Goal: Task Accomplishment & Management: Complete application form

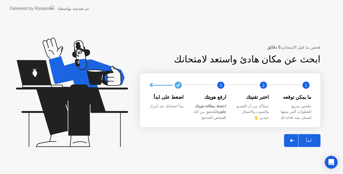
click at [305, 141] on div "ابدأ" at bounding box center [308, 140] width 20 height 5
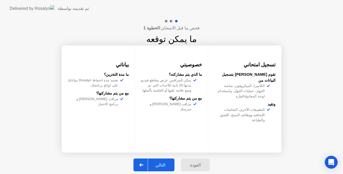
click at [166, 163] on div "التالي" at bounding box center [160, 165] width 25 height 5
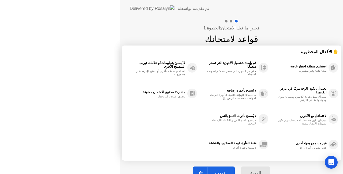
click at [190, 162] on div "العودة فهمت" at bounding box center [232, 173] width 84 height 25
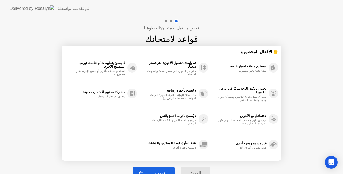
click at [161, 169] on button "فهمت" at bounding box center [154, 173] width 42 height 13
select select "Available cameras"
select select "Available speakers"
select select "Available microphones"
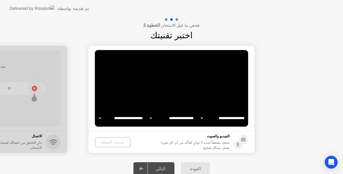
select select "**********"
select select "*******"
click at [161, 168] on div "التالي" at bounding box center [160, 168] width 25 height 5
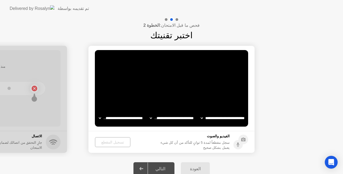
click at [163, 169] on div "التالي" at bounding box center [160, 168] width 25 height 5
click at [108, 144] on div "تسجيل المقطع" at bounding box center [112, 142] width 31 height 4
click at [136, 119] on div "**********" at bounding box center [171, 98] width 343 height 163
click at [167, 119] on select "**********" at bounding box center [172, 118] width 46 height 11
click at [149, 113] on select "**********" at bounding box center [172, 118] width 46 height 11
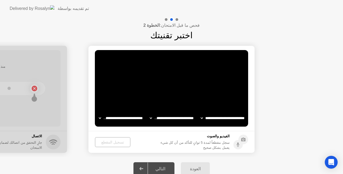
click at [158, 167] on div "التالي" at bounding box center [160, 168] width 25 height 5
click at [110, 117] on select "**********" at bounding box center [121, 118] width 46 height 11
click at [98, 113] on select "**********" at bounding box center [121, 118] width 46 height 11
click at [217, 120] on select "**********" at bounding box center [223, 118] width 46 height 11
click at [200, 113] on select "**********" at bounding box center [223, 118] width 46 height 11
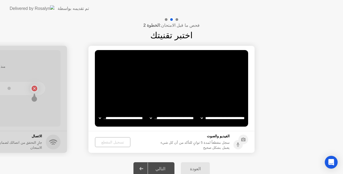
click at [161, 169] on div "التالي" at bounding box center [160, 168] width 25 height 5
click at [161, 167] on div "التالي" at bounding box center [160, 168] width 25 height 5
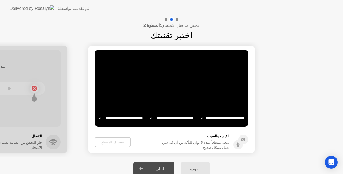
click at [196, 170] on div "العودة" at bounding box center [195, 168] width 26 height 5
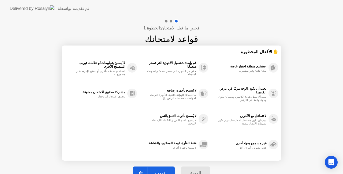
click at [306, 129] on div "فحص ما قبل الامتحان: الخطوة 1 قواعد لامتحانك ✋ الأفعال المحظورة استخدم منطقة اخ…" at bounding box center [171, 102] width 343 height 170
click at [28, 90] on div "فحص ما قبل الامتحان: الخطوة 1 قواعد لامتحانك ✋ الأفعال المحظورة استخدم منطقة اخ…" at bounding box center [171, 102] width 343 height 170
click at [143, 170] on div at bounding box center [140, 173] width 13 height 12
select select "**********"
select select "*******"
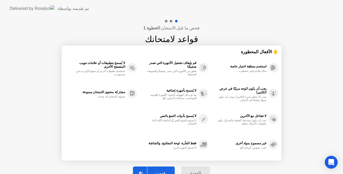
select select "*******"
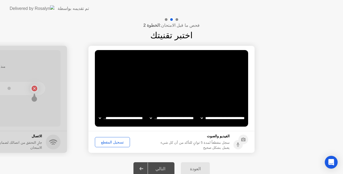
click at [162, 168] on div "التالي" at bounding box center [160, 168] width 25 height 5
click at [114, 145] on button "تسجيل المقطع" at bounding box center [112, 142] width 35 height 10
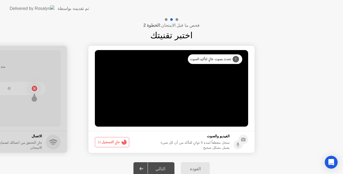
click at [160, 167] on div "التالي" at bounding box center [160, 168] width 25 height 5
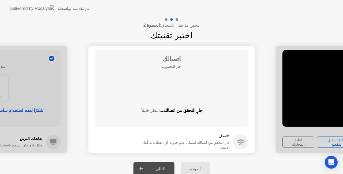
click at [160, 167] on div "التالي" at bounding box center [160, 168] width 25 height 5
click at [161, 169] on div "التالي" at bounding box center [160, 168] width 25 height 5
click at [197, 169] on div "العودة" at bounding box center [195, 168] width 26 height 5
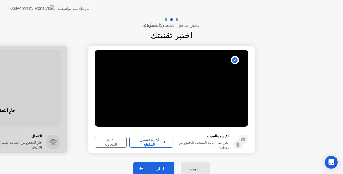
click at [157, 141] on div "إعادة تشغيل المقطع" at bounding box center [151, 142] width 40 height 9
click at [109, 142] on div "إعادة المحاولة" at bounding box center [111, 142] width 28 height 9
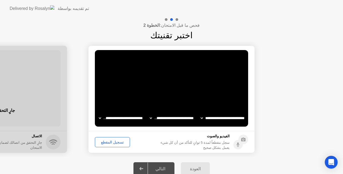
click at [143, 168] on icon at bounding box center [141, 168] width 4 height 3
click at [166, 168] on div "التالي" at bounding box center [160, 168] width 25 height 5
click at [160, 169] on div "التالي" at bounding box center [160, 168] width 25 height 5
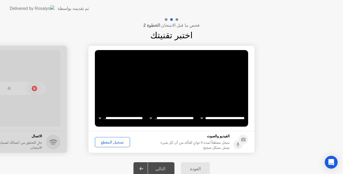
click at [105, 143] on div "تسجيل المقطع" at bounding box center [112, 142] width 31 height 4
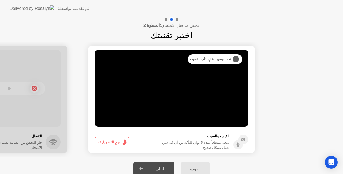
click at [158, 167] on div "التالي" at bounding box center [160, 168] width 25 height 5
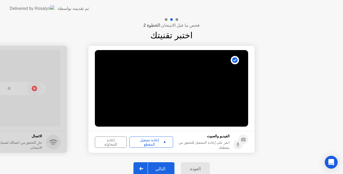
click at [158, 167] on div "التالي" at bounding box center [160, 168] width 25 height 5
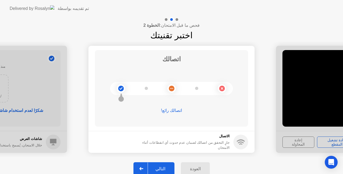
click at [158, 167] on div "التالي" at bounding box center [160, 168] width 25 height 5
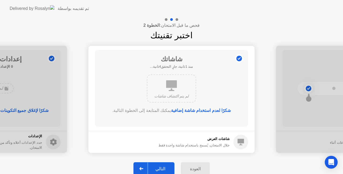
click at [158, 167] on div "التالي" at bounding box center [160, 168] width 25 height 5
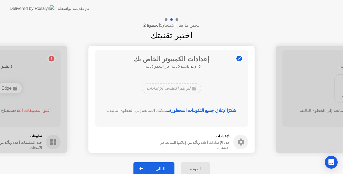
click at [158, 167] on div "التالي" at bounding box center [160, 168] width 25 height 5
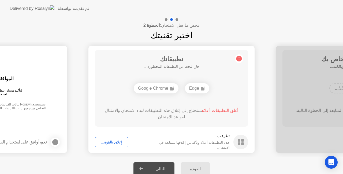
click at [158, 167] on div "التالي" at bounding box center [160, 168] width 25 height 5
click at [117, 143] on div "إغلاق بالقوة..." at bounding box center [112, 142] width 30 height 4
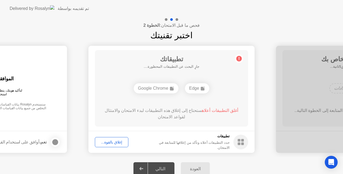
click at [159, 168] on div "التالي" at bounding box center [160, 168] width 25 height 5
click at [157, 169] on div "التالي" at bounding box center [160, 168] width 25 height 5
click at [116, 140] on div "إغلاق بالقوة..." at bounding box center [112, 142] width 30 height 4
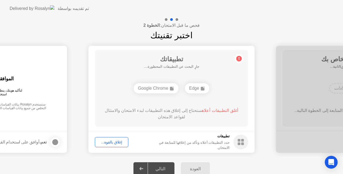
click at [148, 168] on div at bounding box center [141, 169] width 13 height 12
click at [168, 171] on div "التالي" at bounding box center [160, 168] width 25 height 5
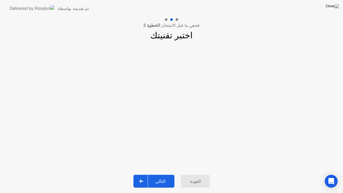
click at [159, 174] on div "التالي" at bounding box center [160, 181] width 25 height 5
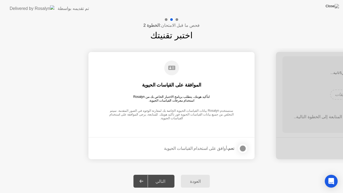
click at [163, 174] on div "التالي" at bounding box center [160, 181] width 25 height 5
click at [158, 174] on div "التالي" at bounding box center [160, 181] width 25 height 5
click at [163, 174] on div "التالي" at bounding box center [160, 181] width 25 height 5
click at [143, 174] on icon at bounding box center [141, 180] width 4 height 3
click at [243, 149] on div at bounding box center [242, 148] width 6 height 6
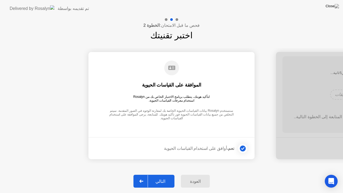
click at [154, 174] on div "التالي" at bounding box center [160, 181] width 25 height 5
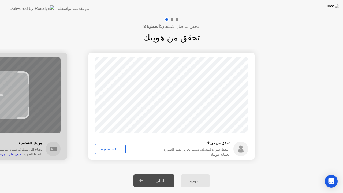
click at [113, 149] on div "التقط صورة" at bounding box center [110, 149] width 27 height 4
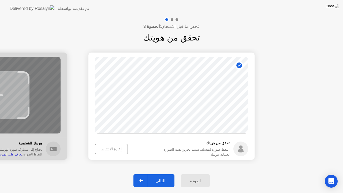
click at [154, 174] on div "التالي" at bounding box center [160, 180] width 25 height 5
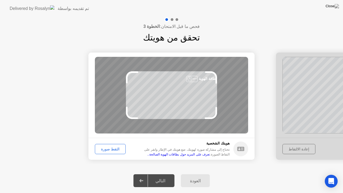
click at [152, 174] on div "التالي" at bounding box center [160, 180] width 25 height 5
click at [113, 148] on div "التقط صورة" at bounding box center [110, 149] width 27 height 4
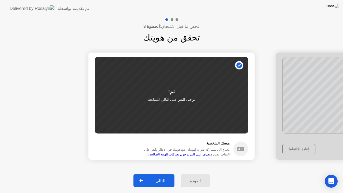
click at [160, 174] on div "التالي" at bounding box center [160, 180] width 25 height 5
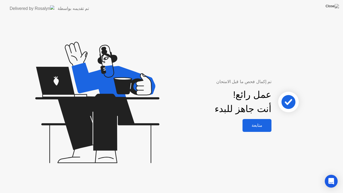
click at [255, 123] on div "متابعة" at bounding box center [257, 125] width 26 height 5
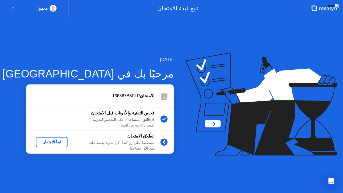
click at [49, 138] on button "ابدأ الامتحان" at bounding box center [52, 142] width 32 height 10
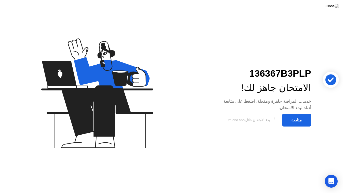
click at [290, 119] on div "متابعة" at bounding box center [297, 119] width 26 height 5
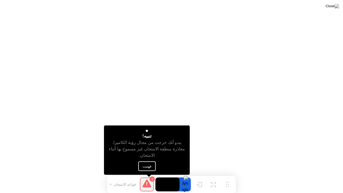
click at [147, 165] on button "فهمت" at bounding box center [146, 166] width 17 height 10
click at [145, 163] on button "فهمت" at bounding box center [146, 166] width 17 height 10
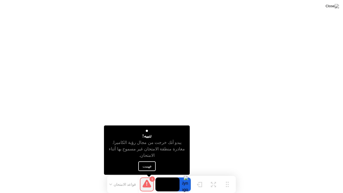
click at [148, 169] on button "فهمت" at bounding box center [146, 166] width 17 height 10
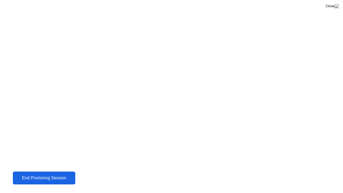
click at [48, 174] on div "End Proctoring Session" at bounding box center [43, 177] width 59 height 5
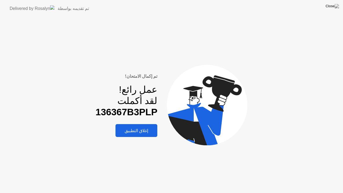
click at [150, 128] on div "إغلاق التطبيق" at bounding box center [136, 130] width 39 height 5
